Goal: Transaction & Acquisition: Purchase product/service

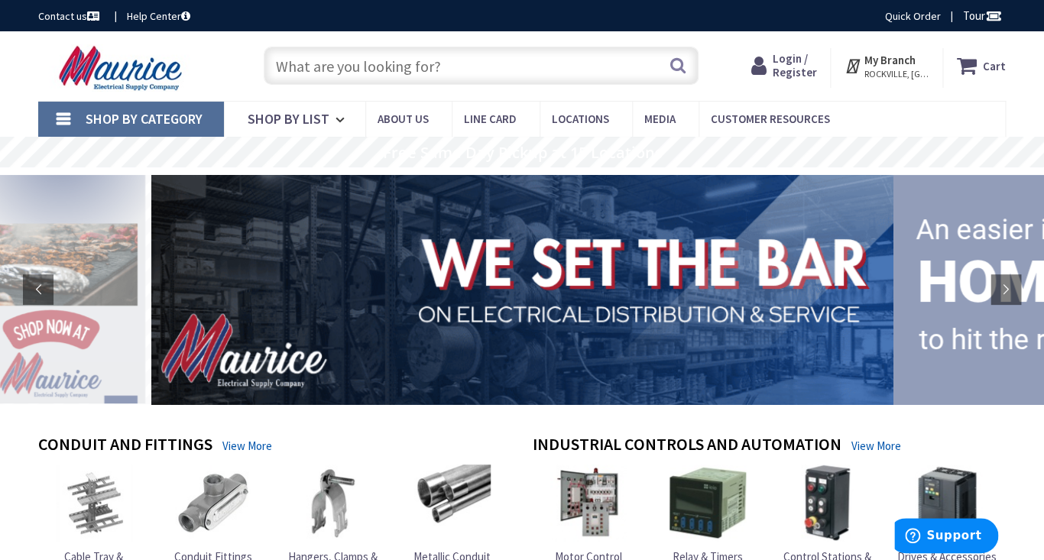
click at [797, 73] on span "Login / Register" at bounding box center [794, 65] width 44 height 28
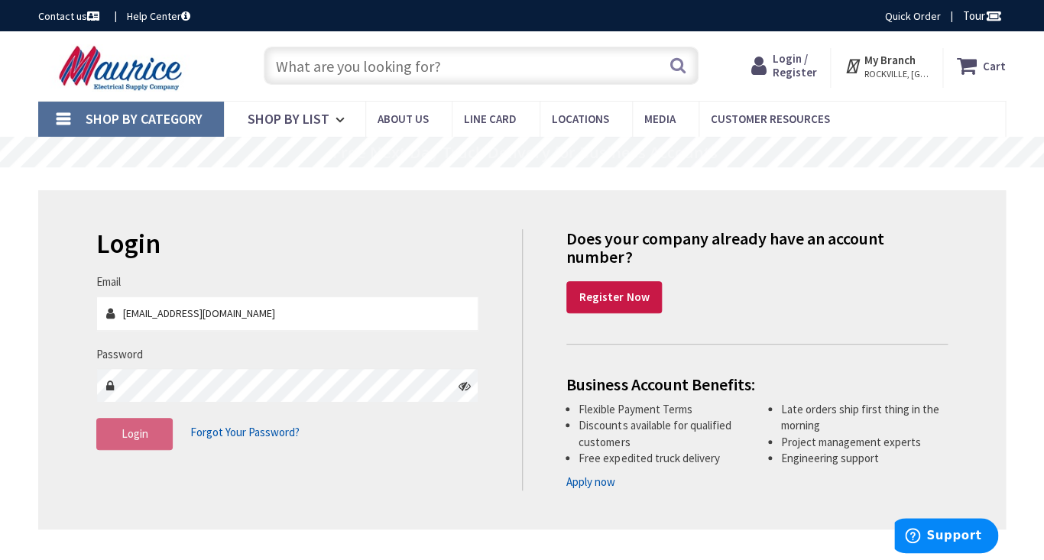
click at [412, 94] on div "Skip to Content Toggle Nav Search Cart My Cart Close" at bounding box center [522, 66] width 1044 height 70
click at [768, 73] on icon at bounding box center [761, 66] width 21 height 28
click at [859, 91] on div "Toggle Nav Search Cart My Cart Close" at bounding box center [522, 65] width 990 height 51
click at [322, 72] on input "text" at bounding box center [481, 66] width 435 height 38
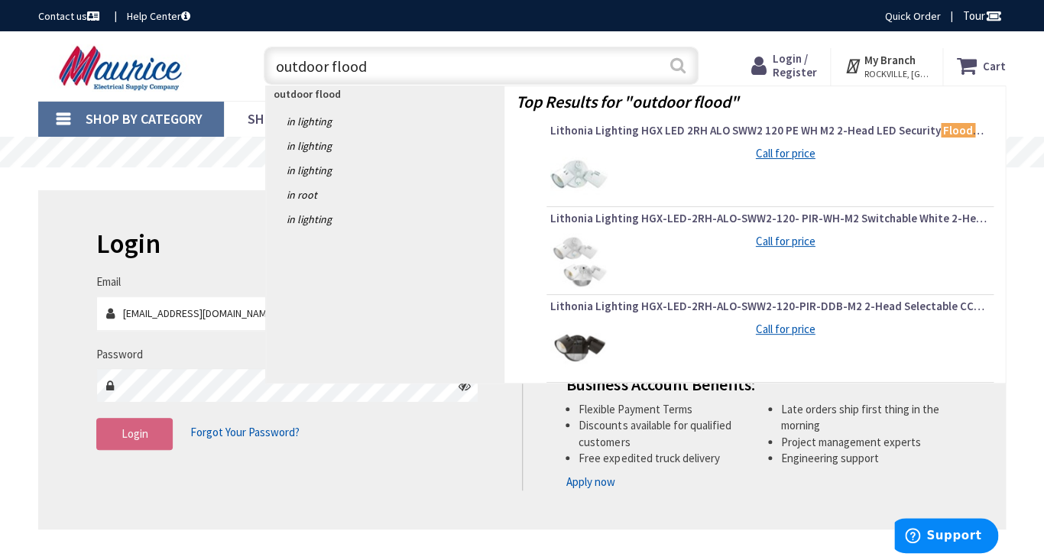
type input "outdoor flood"
click at [677, 64] on button "Search" at bounding box center [677, 65] width 20 height 34
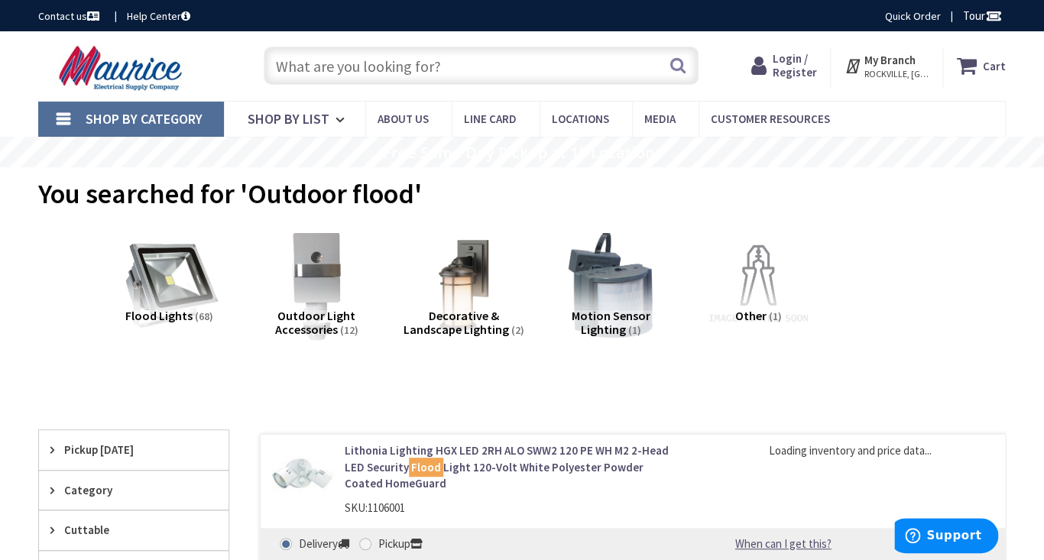
click at [798, 79] on span "Login / Register" at bounding box center [794, 65] width 44 height 28
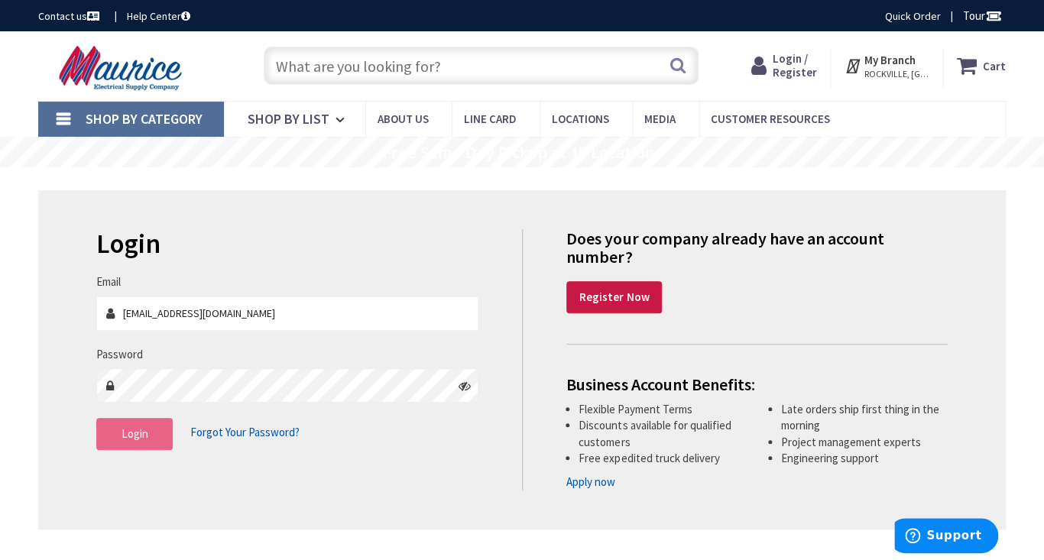
type input "[EMAIL_ADDRESS][DOMAIN_NAME]"
click at [163, 445] on button "Login" at bounding box center [134, 434] width 76 height 32
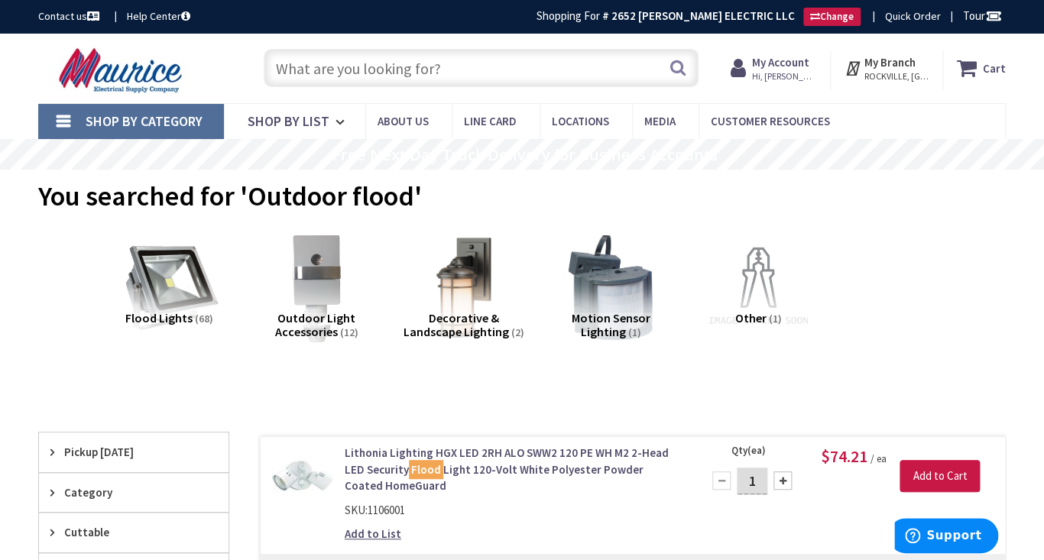
click at [459, 283] on img at bounding box center [463, 287] width 121 height 121
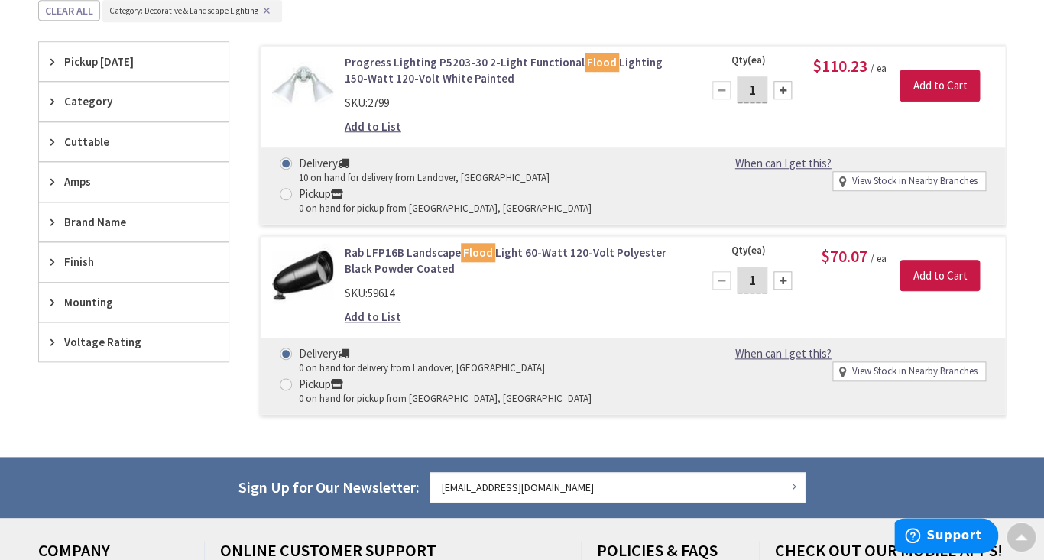
click at [292, 378] on span at bounding box center [286, 384] width 12 height 12
click at [293, 379] on input "Pickup 0 on hand for pickup from Rockville, MD" at bounding box center [288, 384] width 10 height 10
radio input "true"
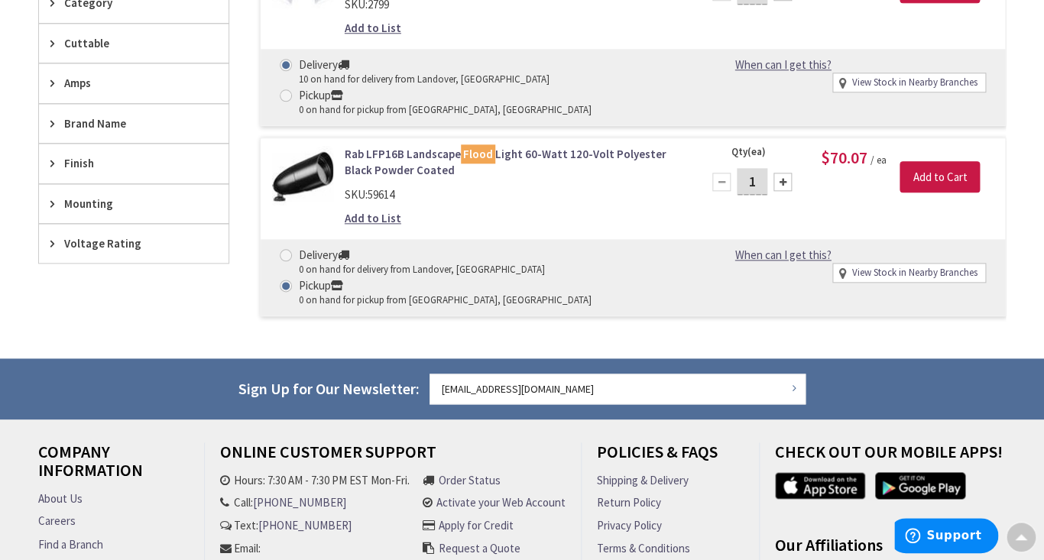
scroll to position [506, 0]
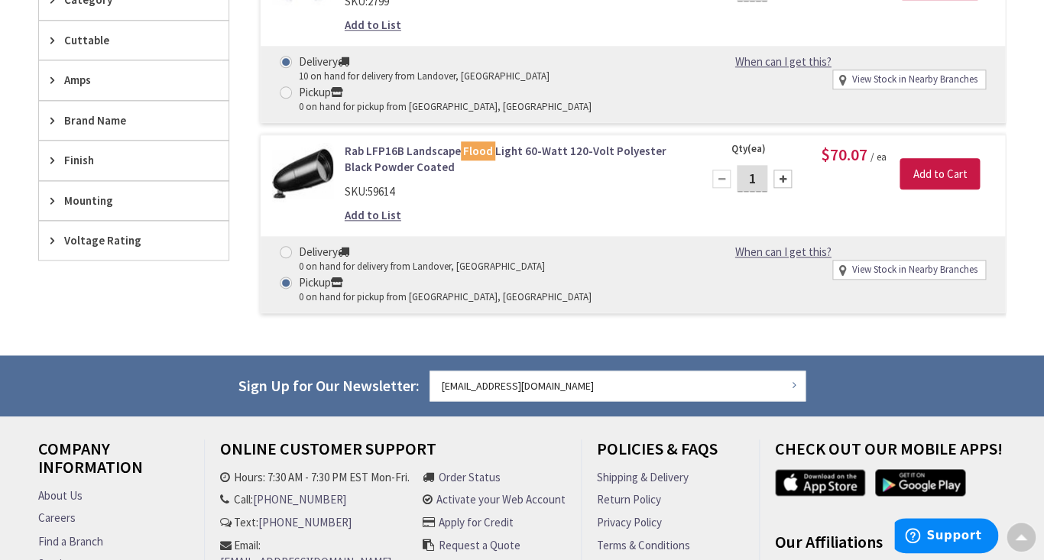
click at [784, 170] on div at bounding box center [782, 179] width 18 height 18
click at [940, 158] on input "Add to Cart" at bounding box center [939, 174] width 80 height 32
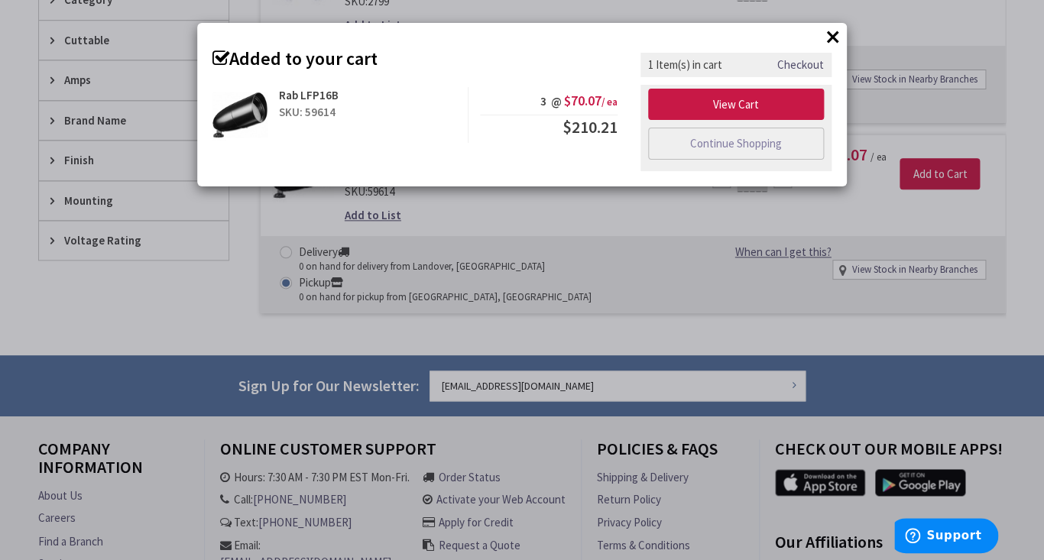
click at [833, 38] on button "×" at bounding box center [832, 36] width 23 height 23
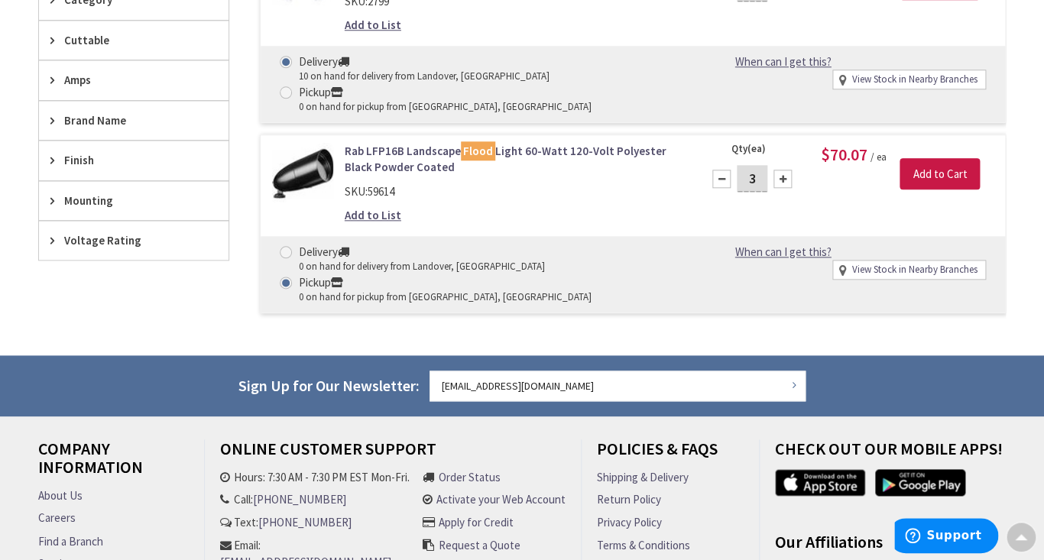
click at [720, 170] on div at bounding box center [721, 179] width 18 height 18
type input "1"
click at [720, 170] on div at bounding box center [721, 179] width 18 height 18
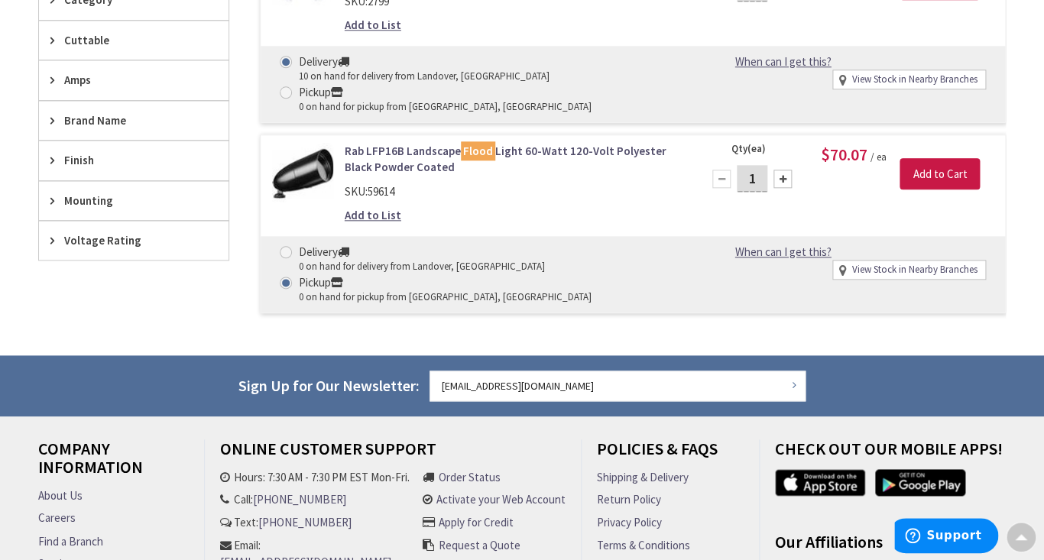
click at [766, 186] on div "Rab LFP16B Landscape Flood Light 60-Watt 120-Volt Polyester Black Powder Coated…" at bounding box center [633, 223] width 746 height 179
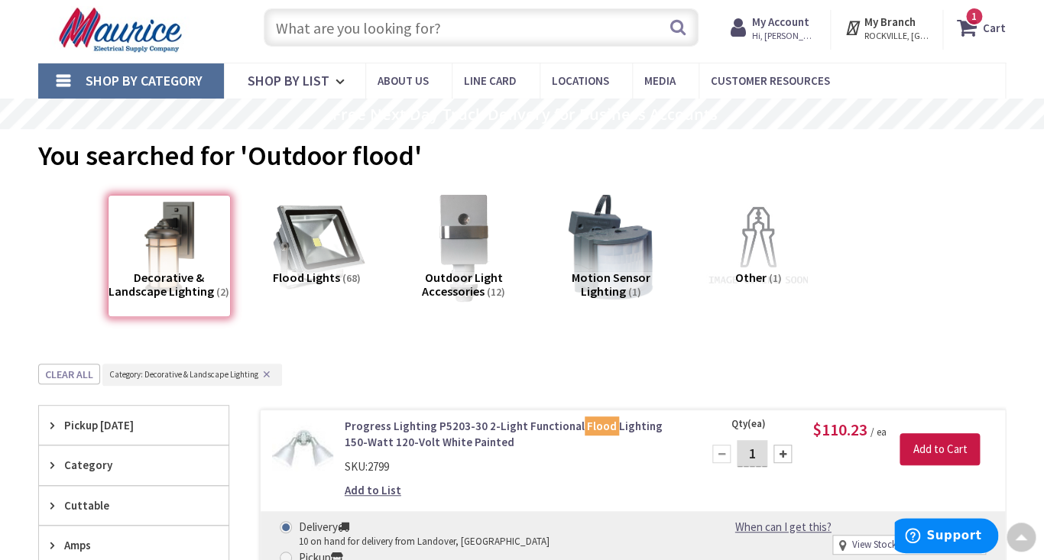
scroll to position [0, 0]
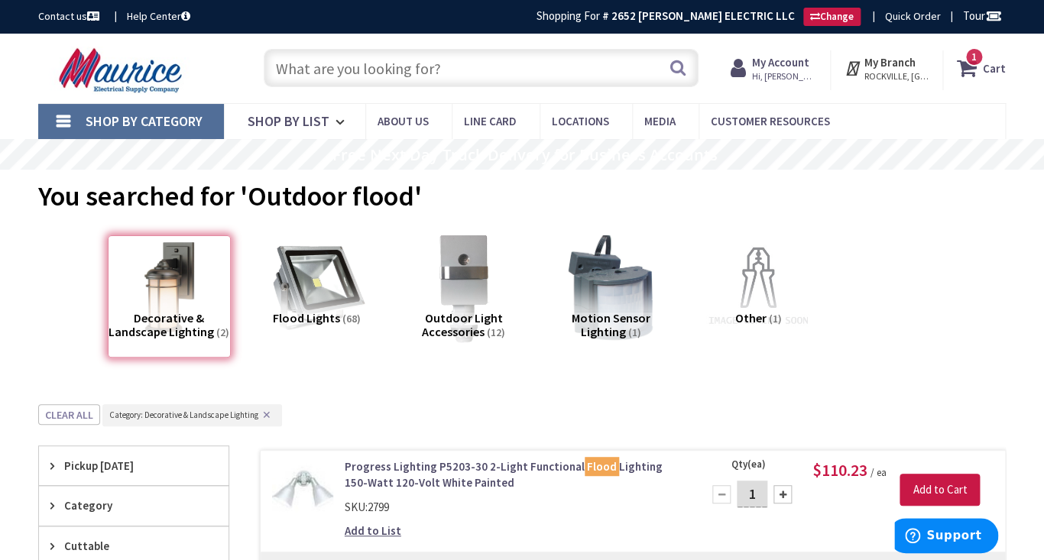
click at [969, 63] on span "1 1 items" at bounding box center [973, 56] width 19 height 19
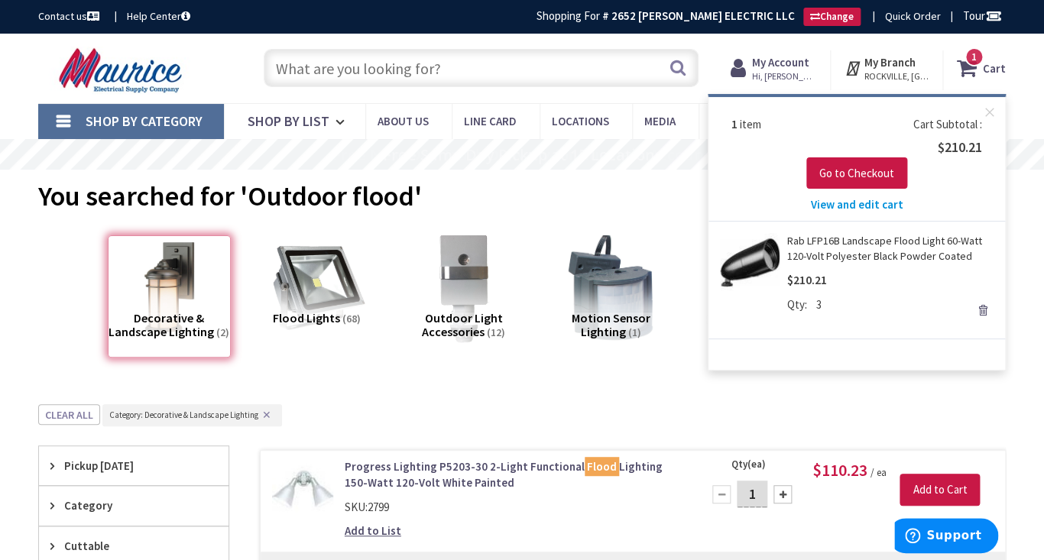
click at [985, 314] on link "Remove" at bounding box center [982, 309] width 21 height 21
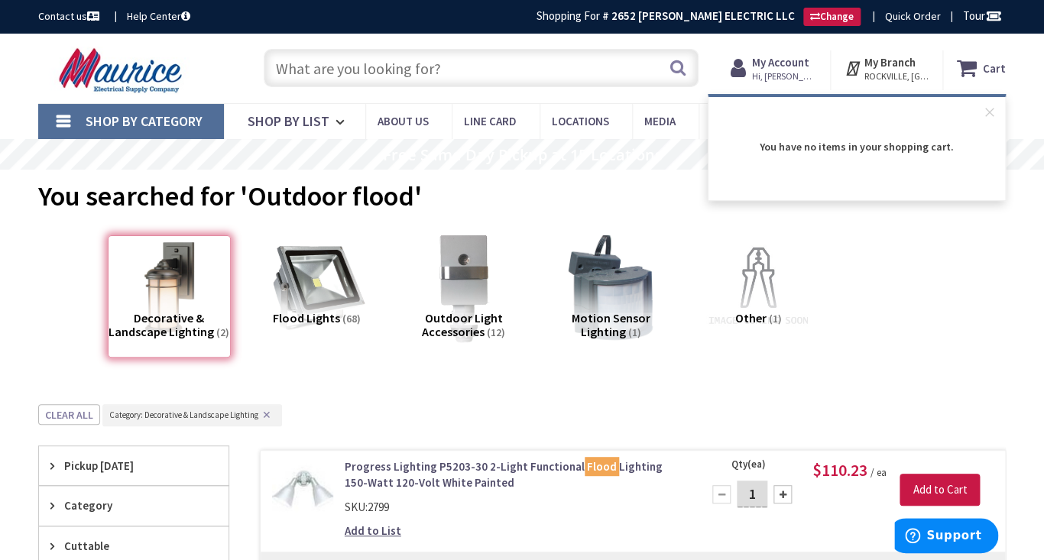
click at [311, 79] on input "text" at bounding box center [481, 68] width 435 height 38
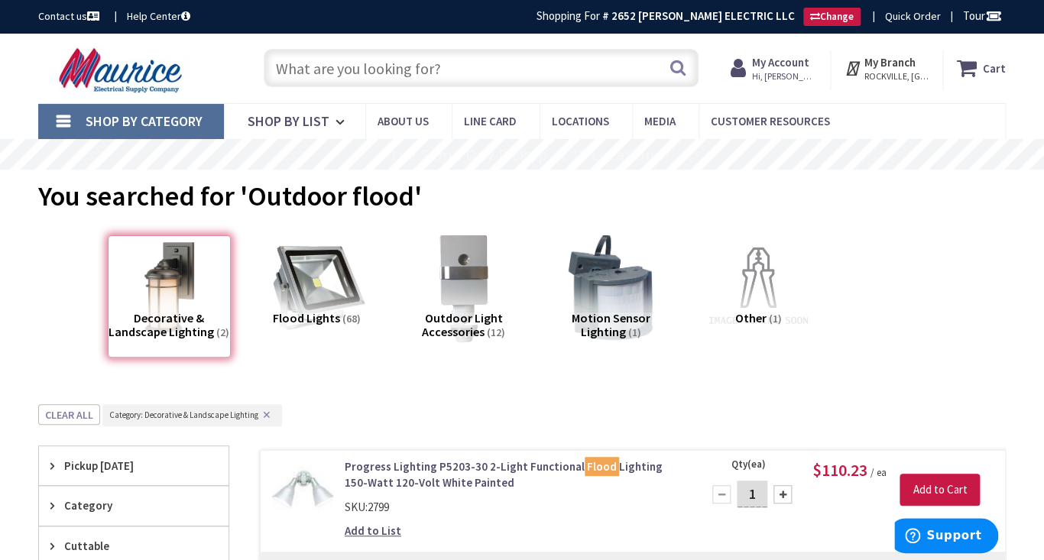
click at [196, 270] on div "Decorative & Landscape Lighting (2)" at bounding box center [169, 296] width 123 height 123
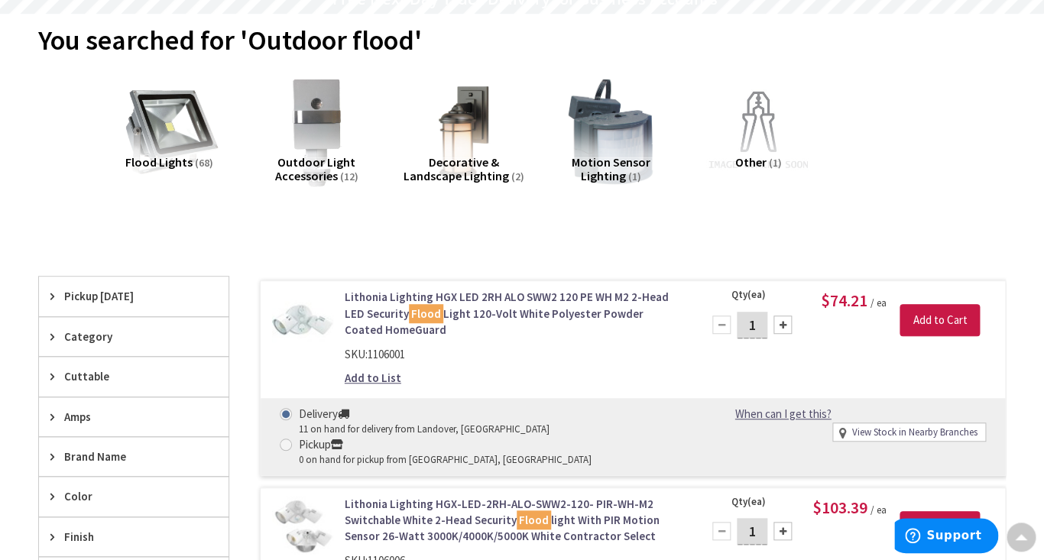
click at [455, 160] on span "Decorative & Landscape Lighting" at bounding box center [455, 168] width 105 height 29
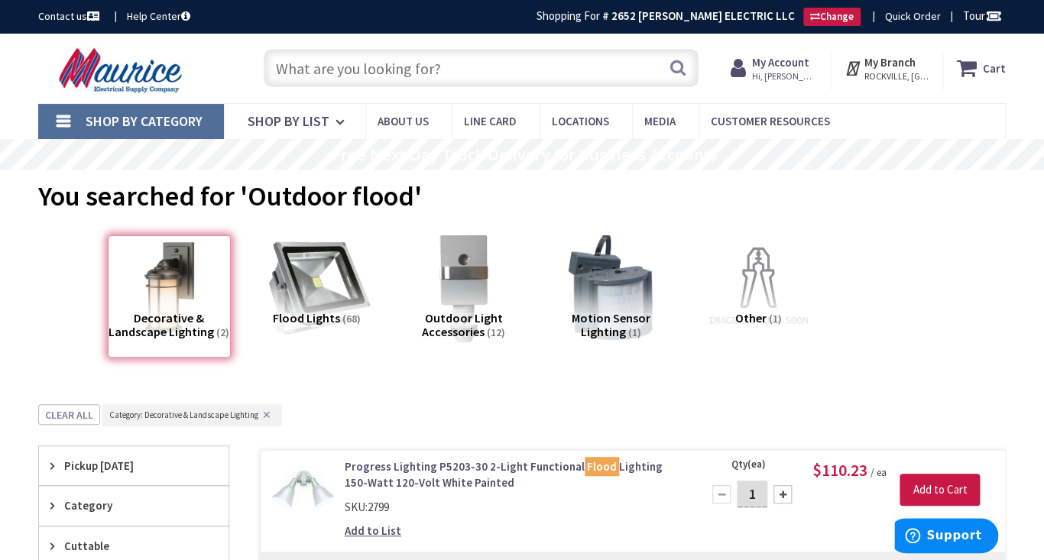
click at [316, 303] on img at bounding box center [315, 287] width 121 height 121
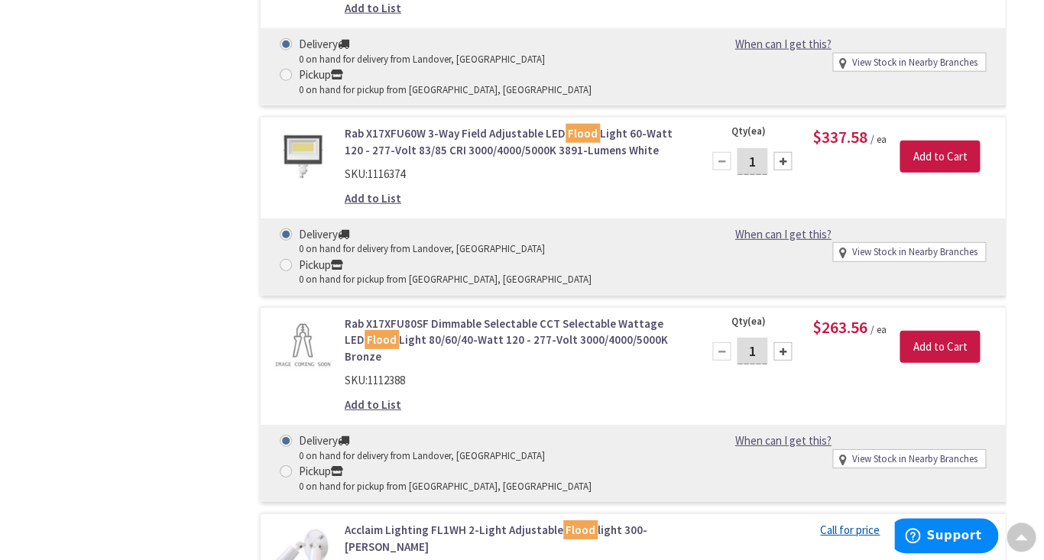
scroll to position [11826, 0]
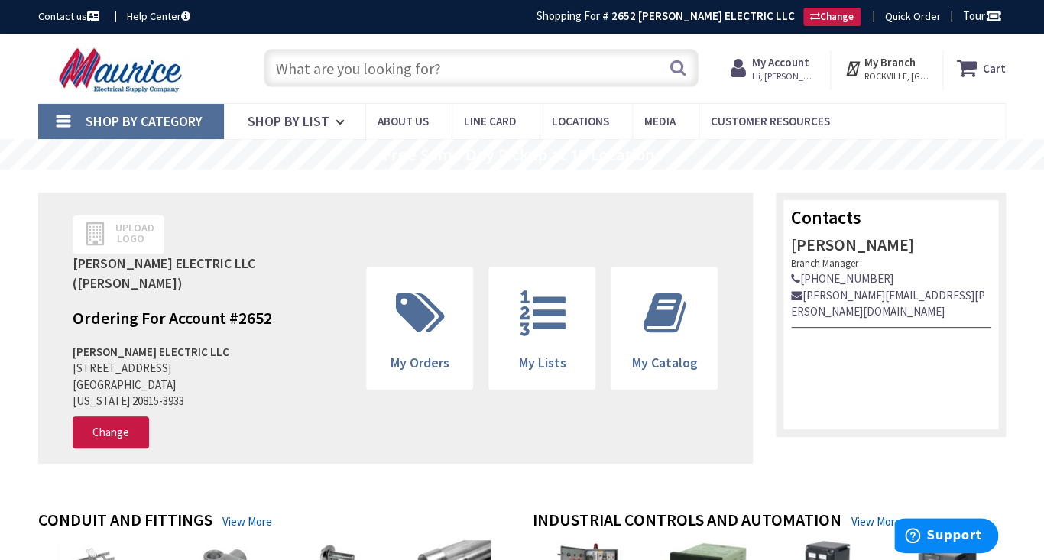
click at [416, 77] on input "text" at bounding box center [481, 68] width 435 height 38
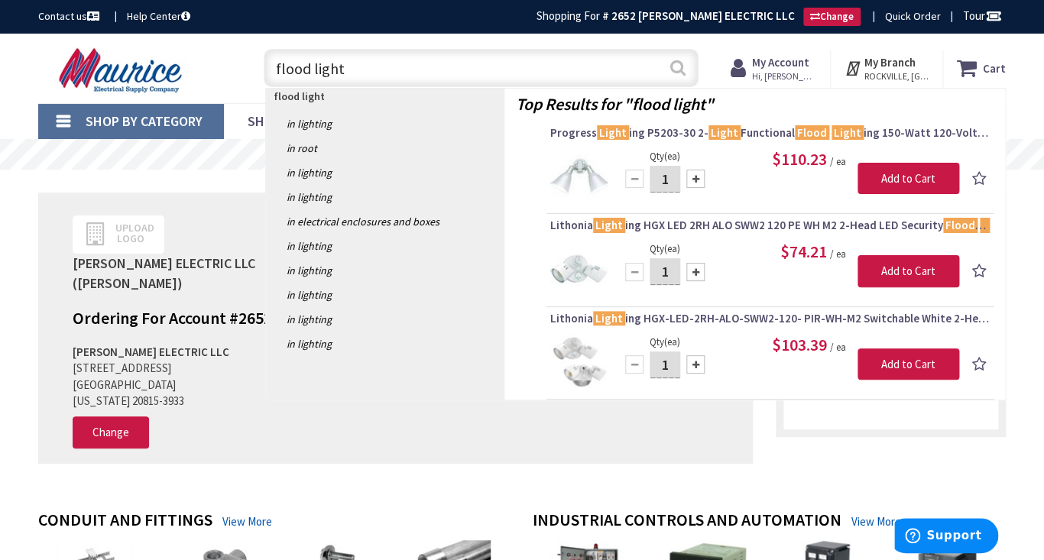
type input "flood light"
click at [677, 71] on button "Search" at bounding box center [677, 67] width 20 height 34
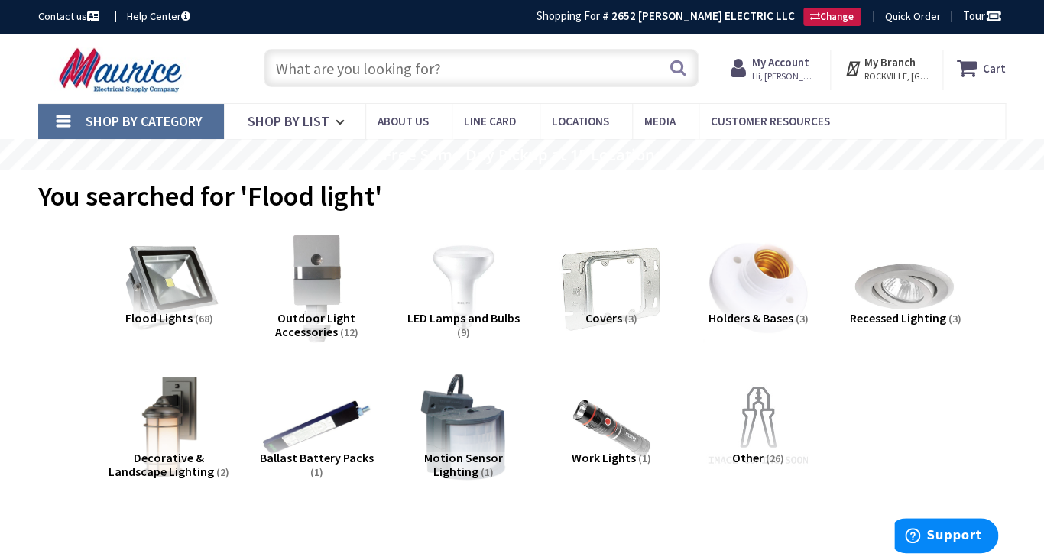
click at [164, 428] on img at bounding box center [168, 426] width 121 height 121
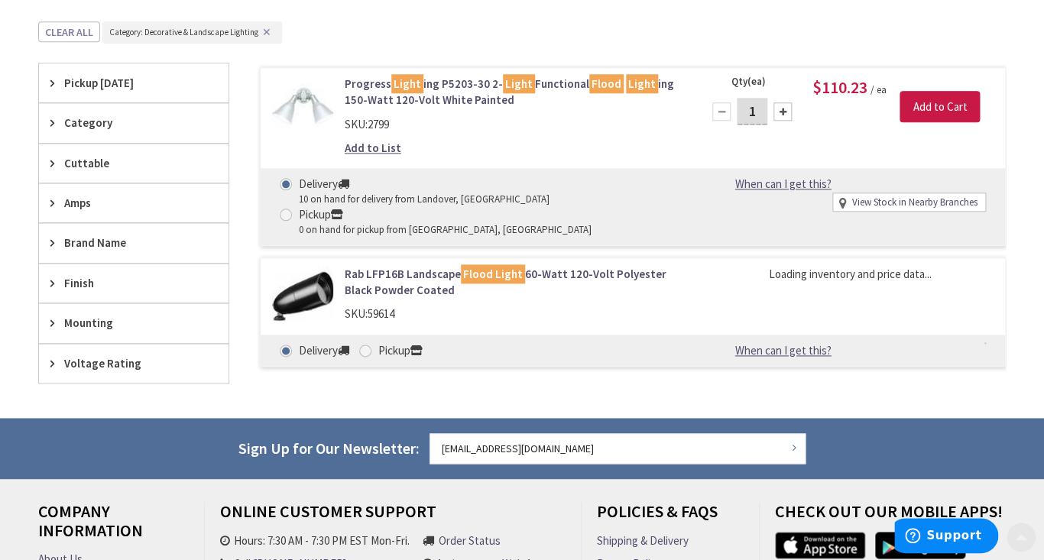
scroll to position [544, 0]
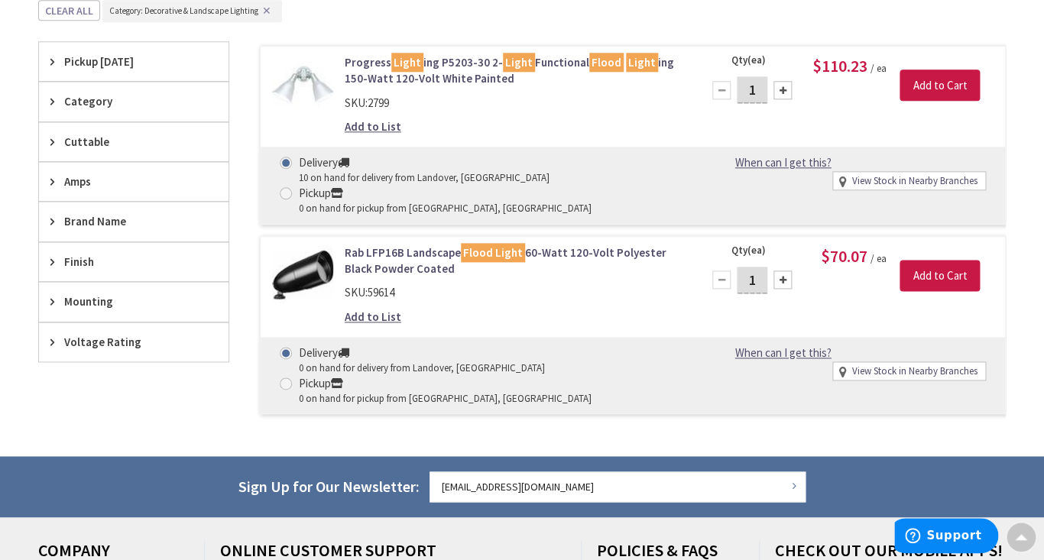
click at [397, 244] on link "Rab LFP16B Landscape Flood Light 60-Watt 120-Volt Polyester Black Powder Coated" at bounding box center [514, 260] width 338 height 33
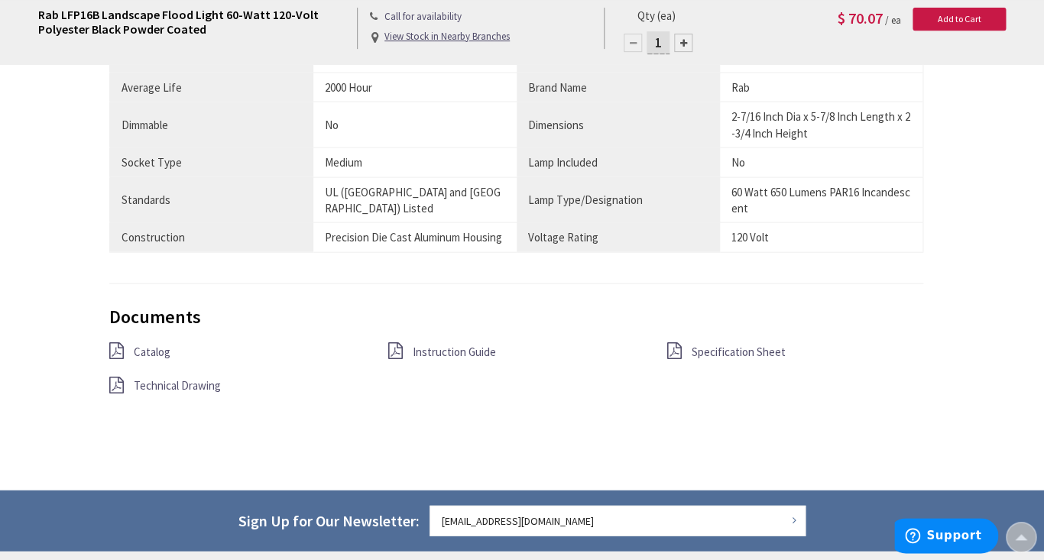
scroll to position [1127, 0]
